Goal: Obtain resource: Obtain resource

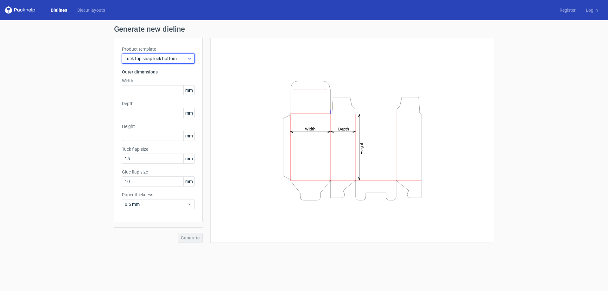
click at [188, 59] on icon at bounding box center [189, 58] width 5 height 5
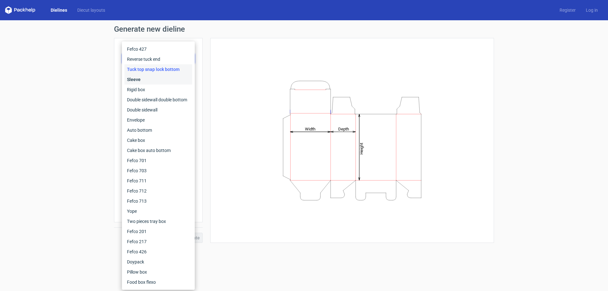
click at [140, 81] on div "Sleeve" at bounding box center [159, 79] width 68 height 10
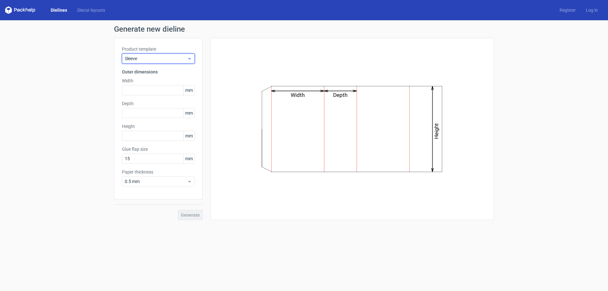
click at [188, 59] on icon at bounding box center [189, 58] width 5 height 5
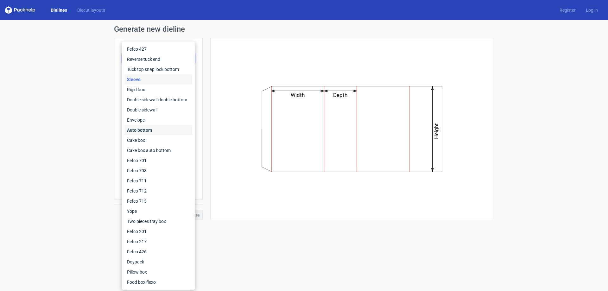
click at [145, 130] on div "Auto bottom" at bounding box center [159, 130] width 68 height 10
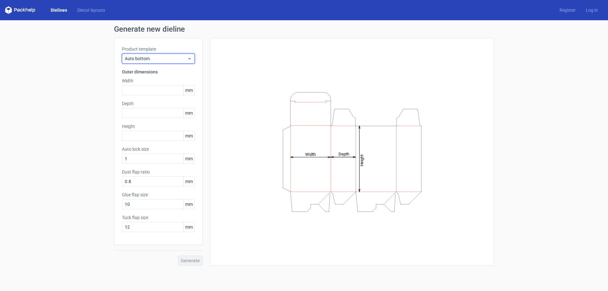
click at [189, 61] on icon at bounding box center [189, 58] width 5 height 5
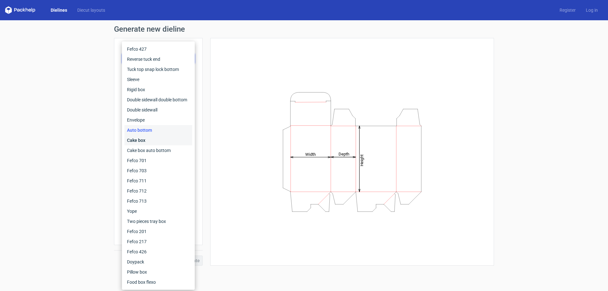
click at [144, 138] on div "Cake box" at bounding box center [159, 140] width 68 height 10
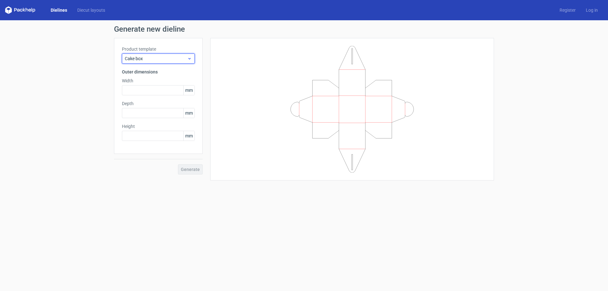
click at [190, 59] on use at bounding box center [190, 59] width 2 height 2
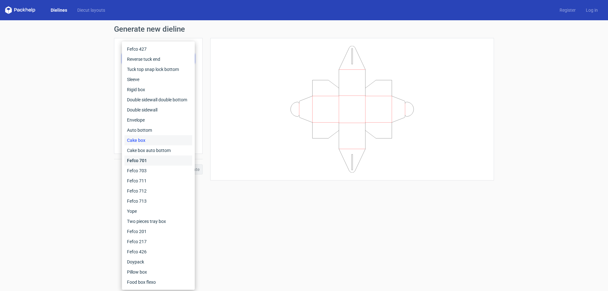
click at [140, 161] on div "Fefco 701" at bounding box center [159, 161] width 68 height 10
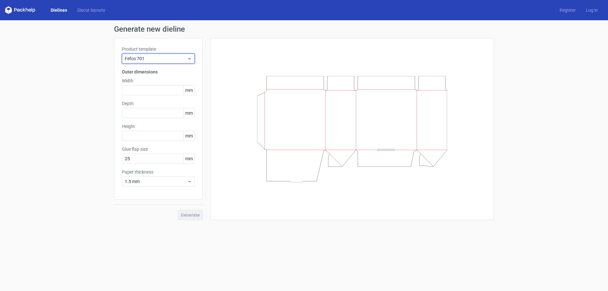
click at [188, 61] on div "Fefco 701" at bounding box center [158, 59] width 73 height 10
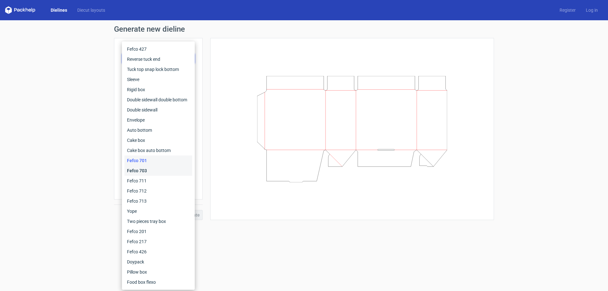
click at [145, 172] on div "Fefco 703" at bounding box center [159, 171] width 68 height 10
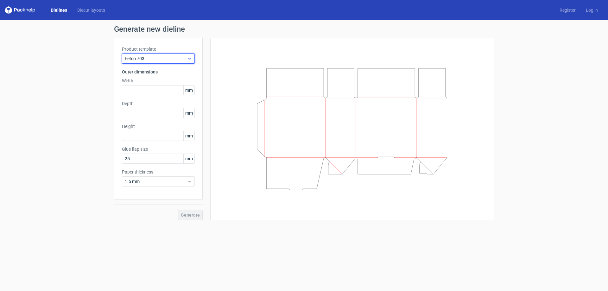
click at [187, 60] on icon at bounding box center [189, 58] width 5 height 5
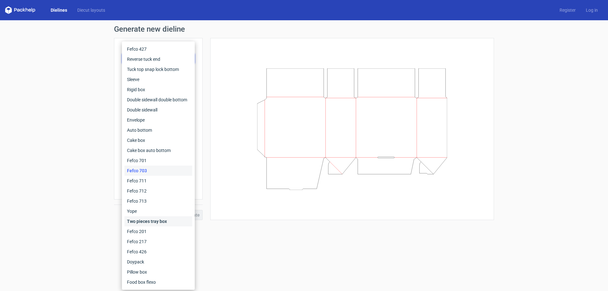
click at [140, 220] on div "Two pieces tray box" at bounding box center [159, 221] width 68 height 10
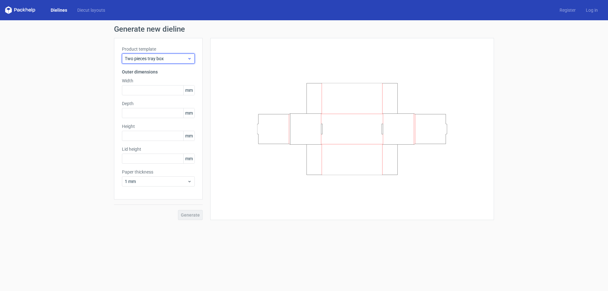
click at [189, 60] on icon at bounding box center [189, 58] width 5 height 5
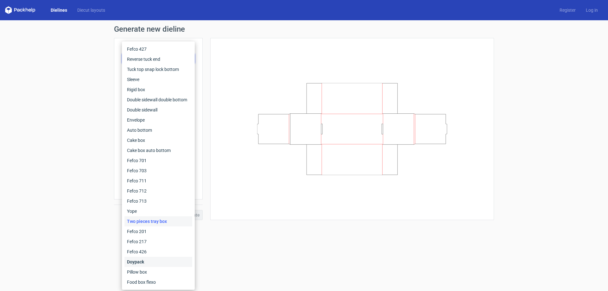
click at [138, 258] on div "Doypack" at bounding box center [159, 262] width 68 height 10
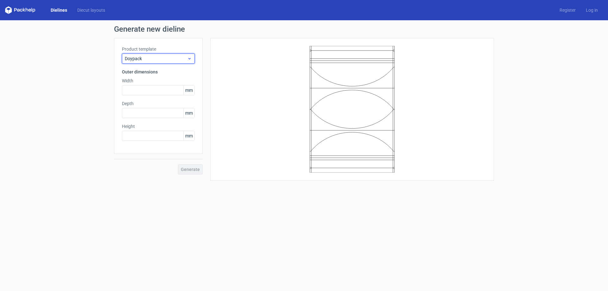
click at [191, 59] on icon at bounding box center [189, 58] width 5 height 5
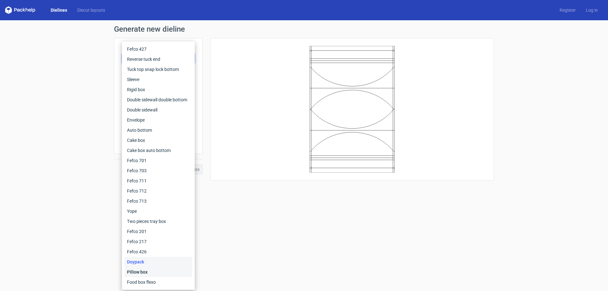
click at [135, 271] on div "Pillow box" at bounding box center [159, 272] width 68 height 10
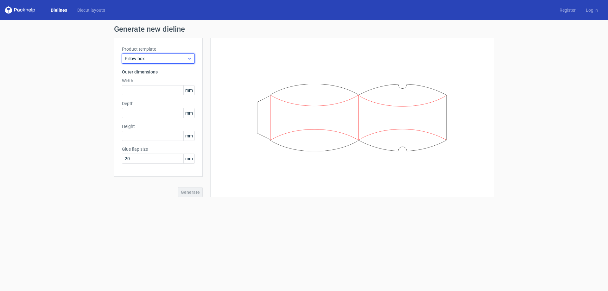
click at [190, 56] on icon at bounding box center [189, 58] width 5 height 5
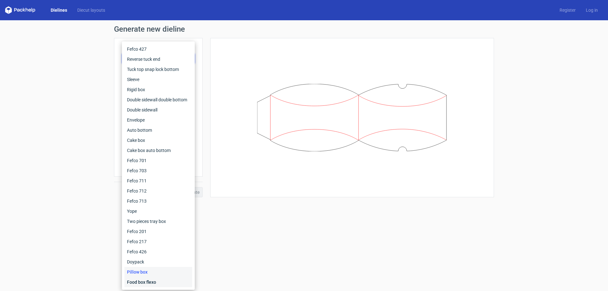
click at [140, 282] on div "Food box flexo" at bounding box center [159, 282] width 68 height 10
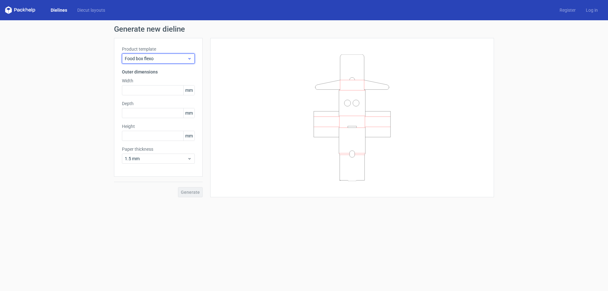
click at [189, 59] on icon at bounding box center [189, 58] width 5 height 5
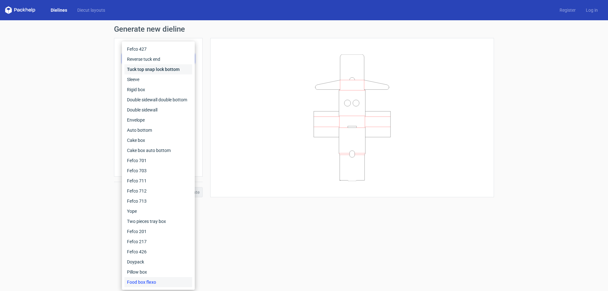
click at [156, 70] on div "Tuck top snap lock bottom" at bounding box center [159, 69] width 68 height 10
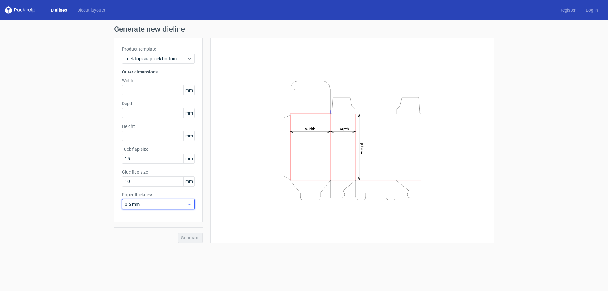
click at [143, 206] on span "0.5 mm" at bounding box center [156, 204] width 62 height 6
drag, startPoint x: 156, startPoint y: 203, endPoint x: 115, endPoint y: 202, distance: 40.6
click at [115, 202] on div "Product template Tuck top snap lock bottom Outer dimensions Width mm Depth mm H…" at bounding box center [158, 130] width 89 height 184
click at [93, 185] on div "Generate new dieline Product template Tuck top snap lock bottom Outer dimension…" at bounding box center [304, 134] width 608 height 228
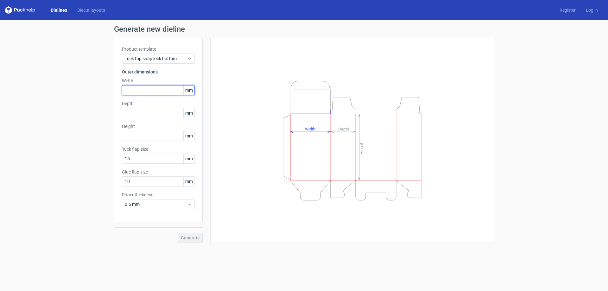
click at [143, 94] on input "text" at bounding box center [158, 90] width 73 height 10
